Goal: Task Accomplishment & Management: Use online tool/utility

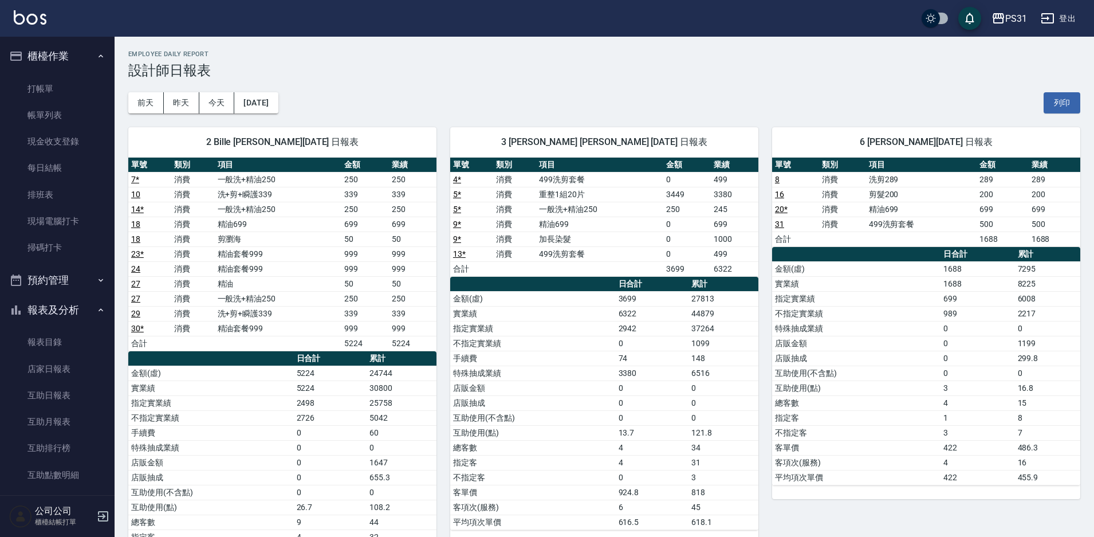
scroll to position [869, 0]
drag, startPoint x: 52, startPoint y: 84, endPoint x: 77, endPoint y: 120, distance: 44.0
click at [52, 84] on link "打帳單" at bounding box center [57, 89] width 105 height 26
